Goal: Communication & Community: Ask a question

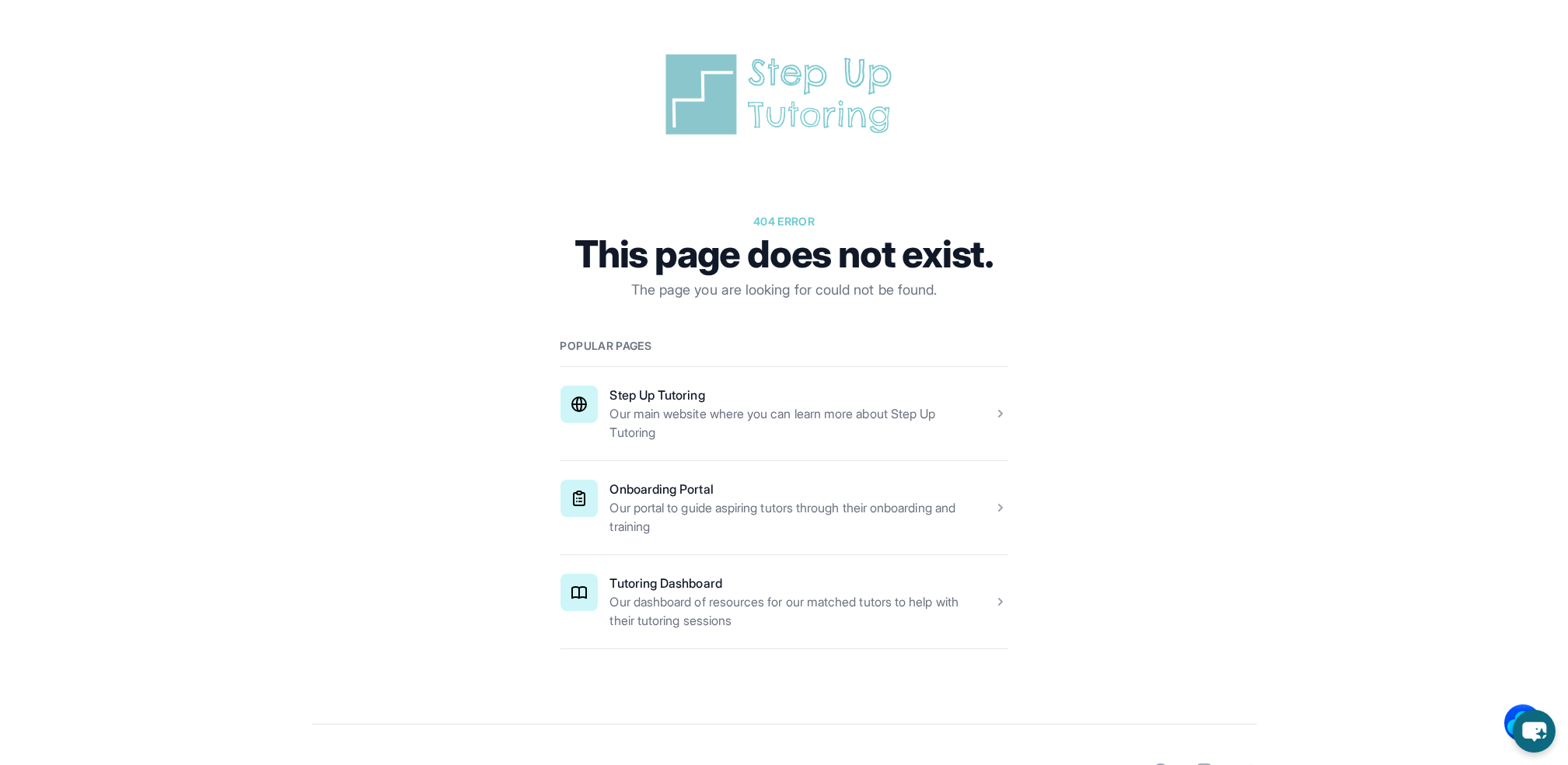
click at [733, 439] on span at bounding box center [784, 414] width 447 height 94
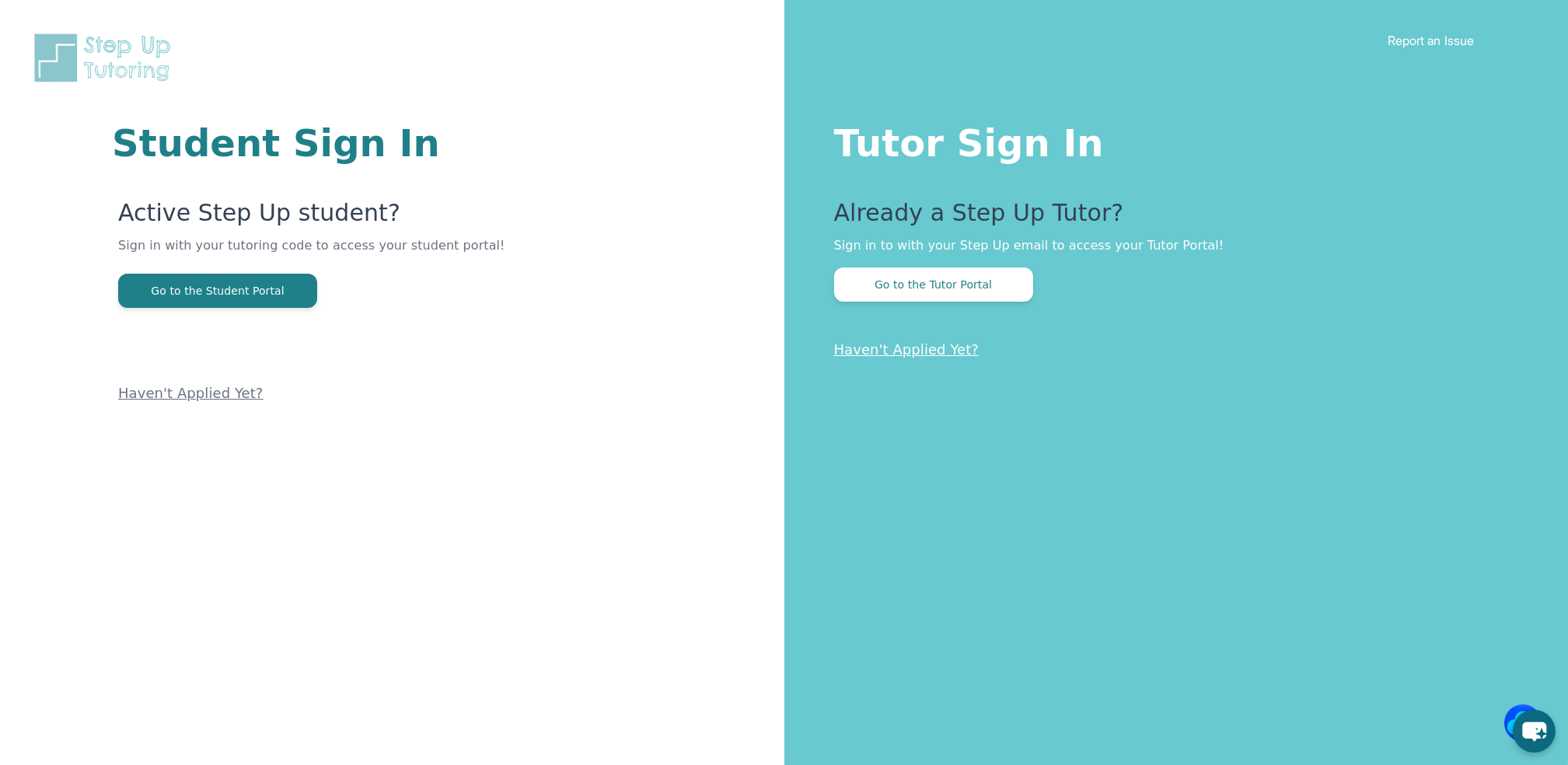
click at [893, 274] on button "Go to the Tutor Portal" at bounding box center [933, 284] width 199 height 34
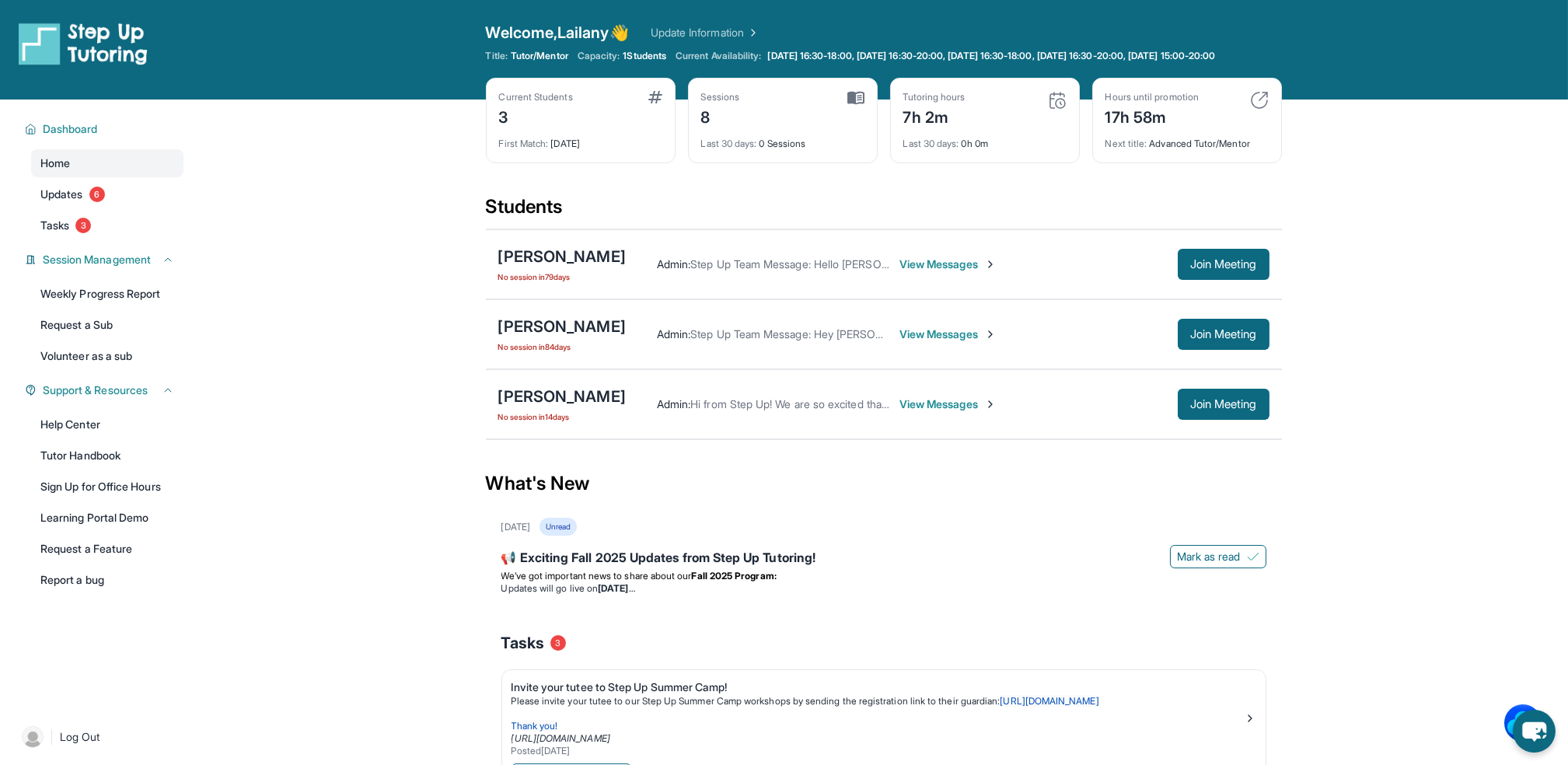
click at [948, 411] on span "View Messages" at bounding box center [948, 404] width 97 height 15
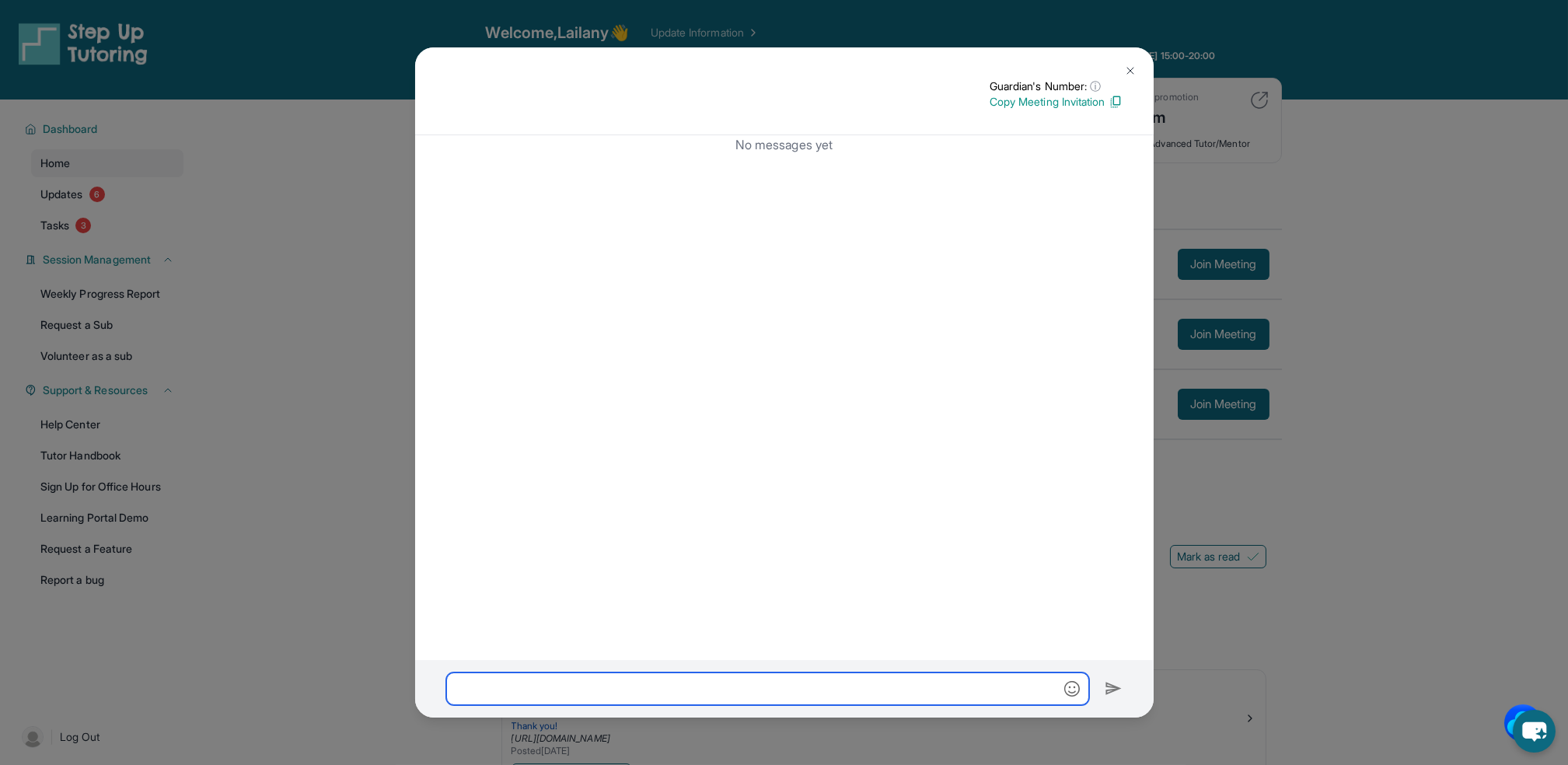
click at [861, 679] on input "text" at bounding box center [768, 689] width 643 height 33
type input "*"
paste input "**********"
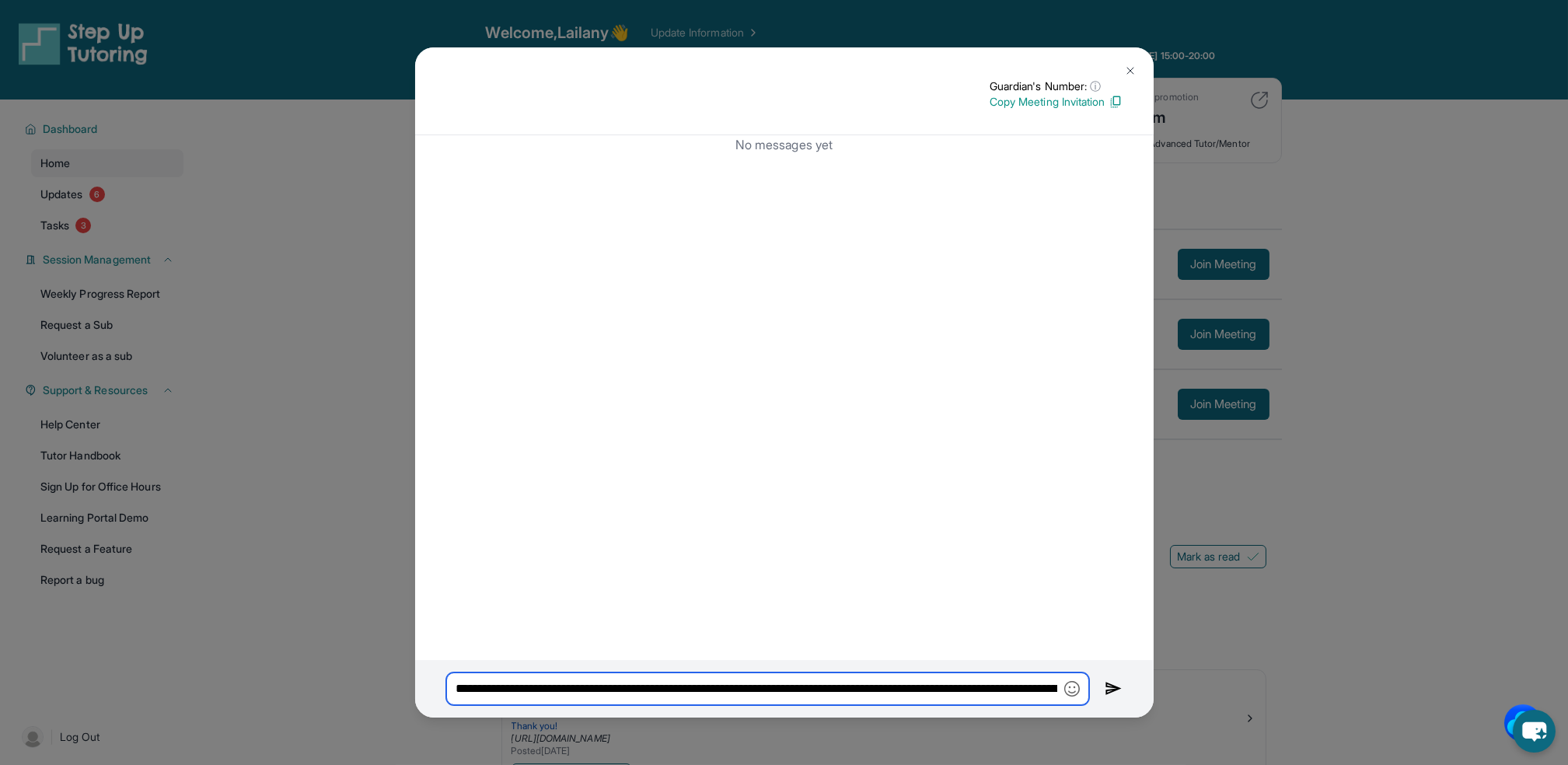
scroll to position [0, 1661]
type input "**********"
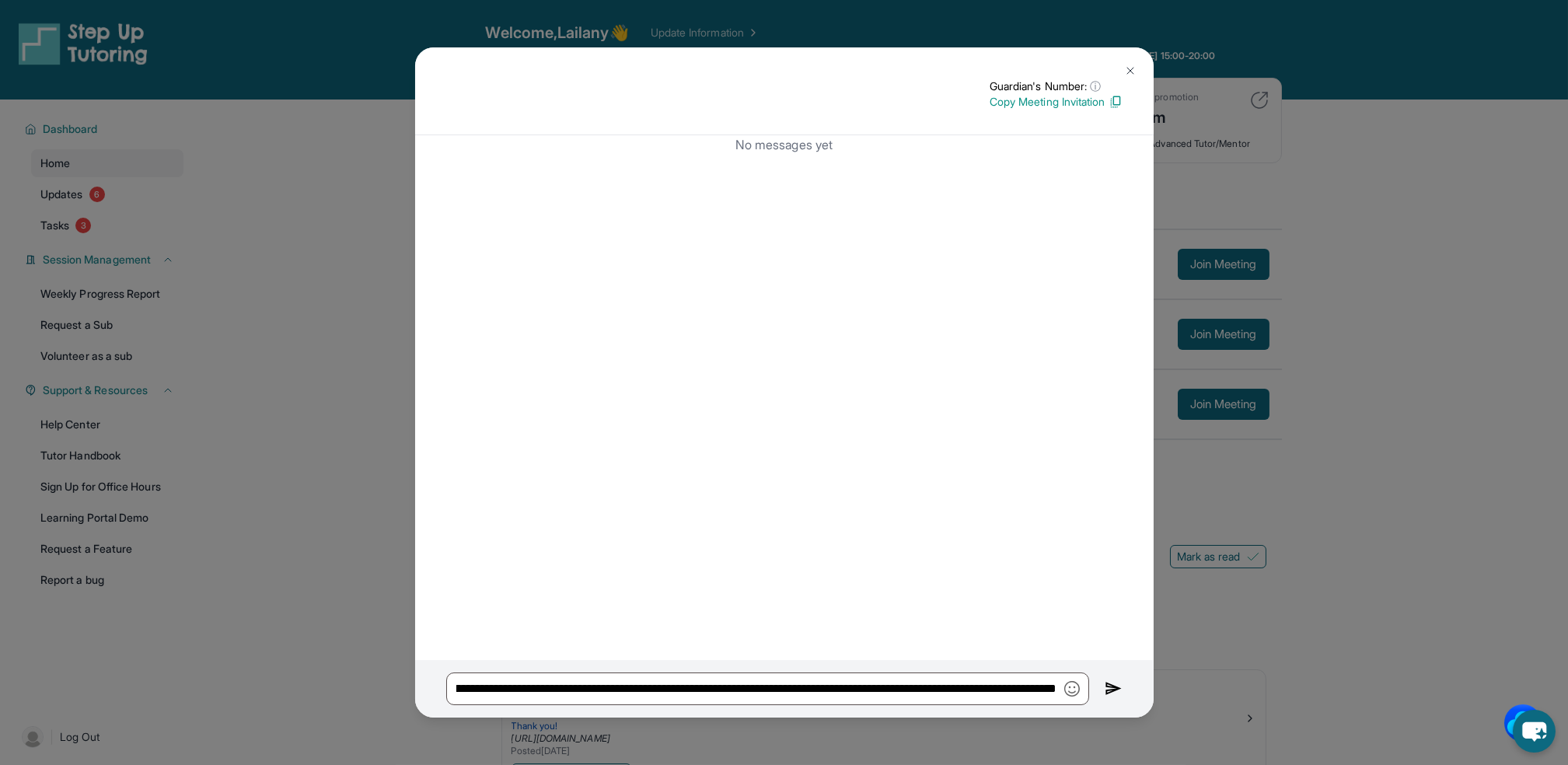
scroll to position [0, 0]
click at [1112, 692] on img at bounding box center [1114, 688] width 18 height 19
click at [1105, 687] on img at bounding box center [1114, 688] width 18 height 19
click at [1118, 77] on button at bounding box center [1130, 70] width 31 height 31
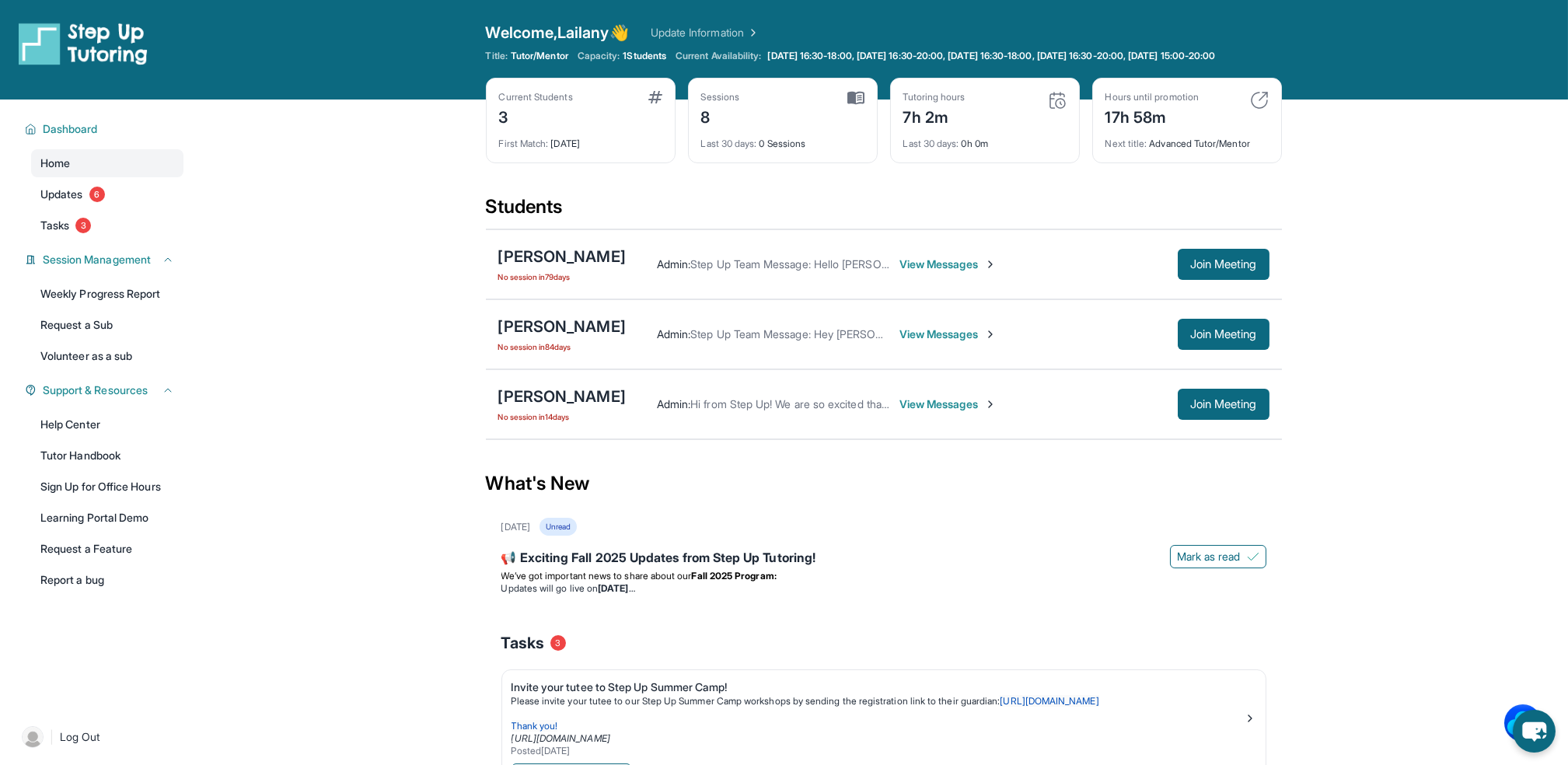
click at [727, 29] on link "Update Information" at bounding box center [705, 32] width 109 height 15
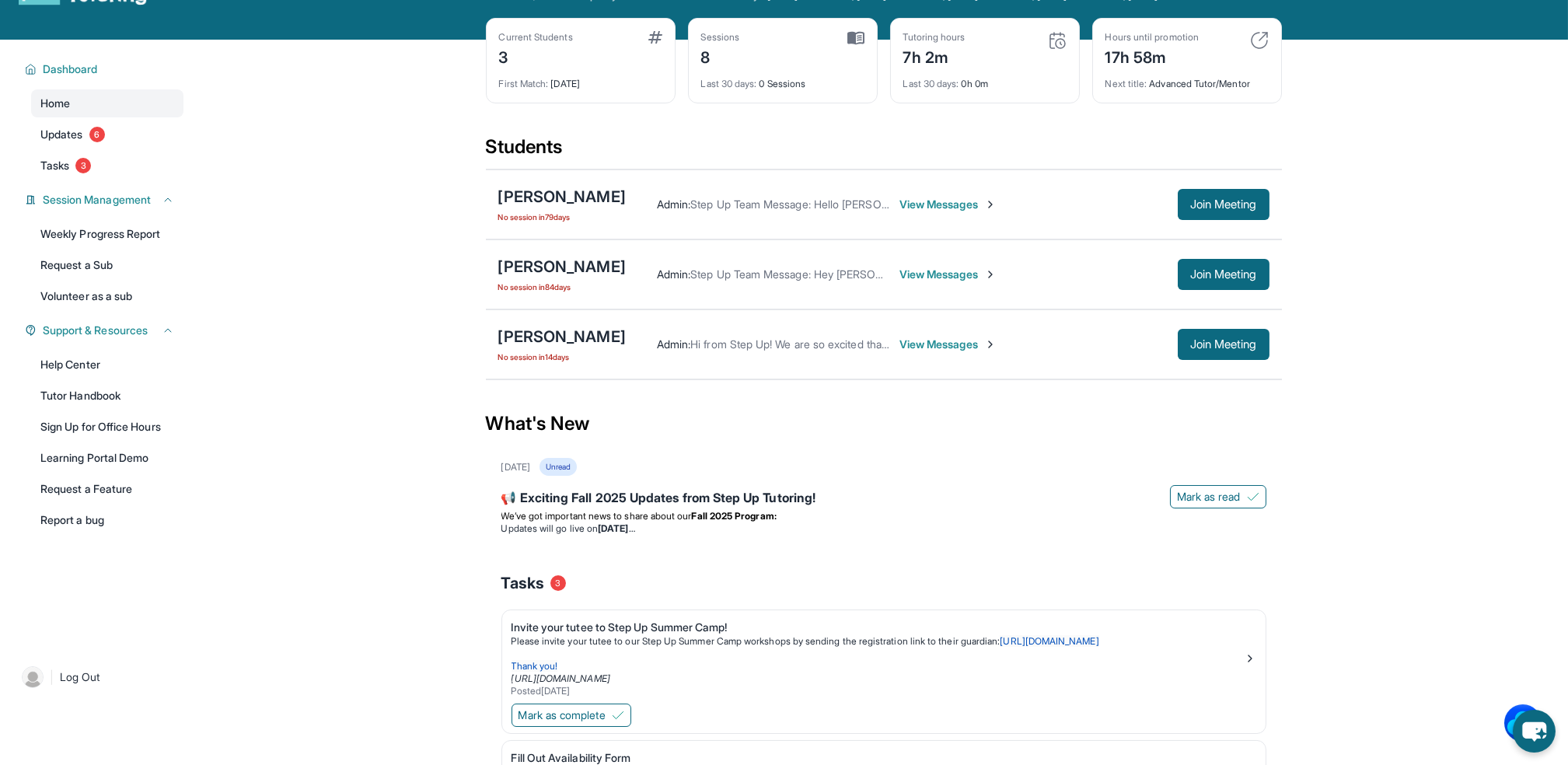
scroll to position [59, 0]
